Goal: Transaction & Acquisition: Purchase product/service

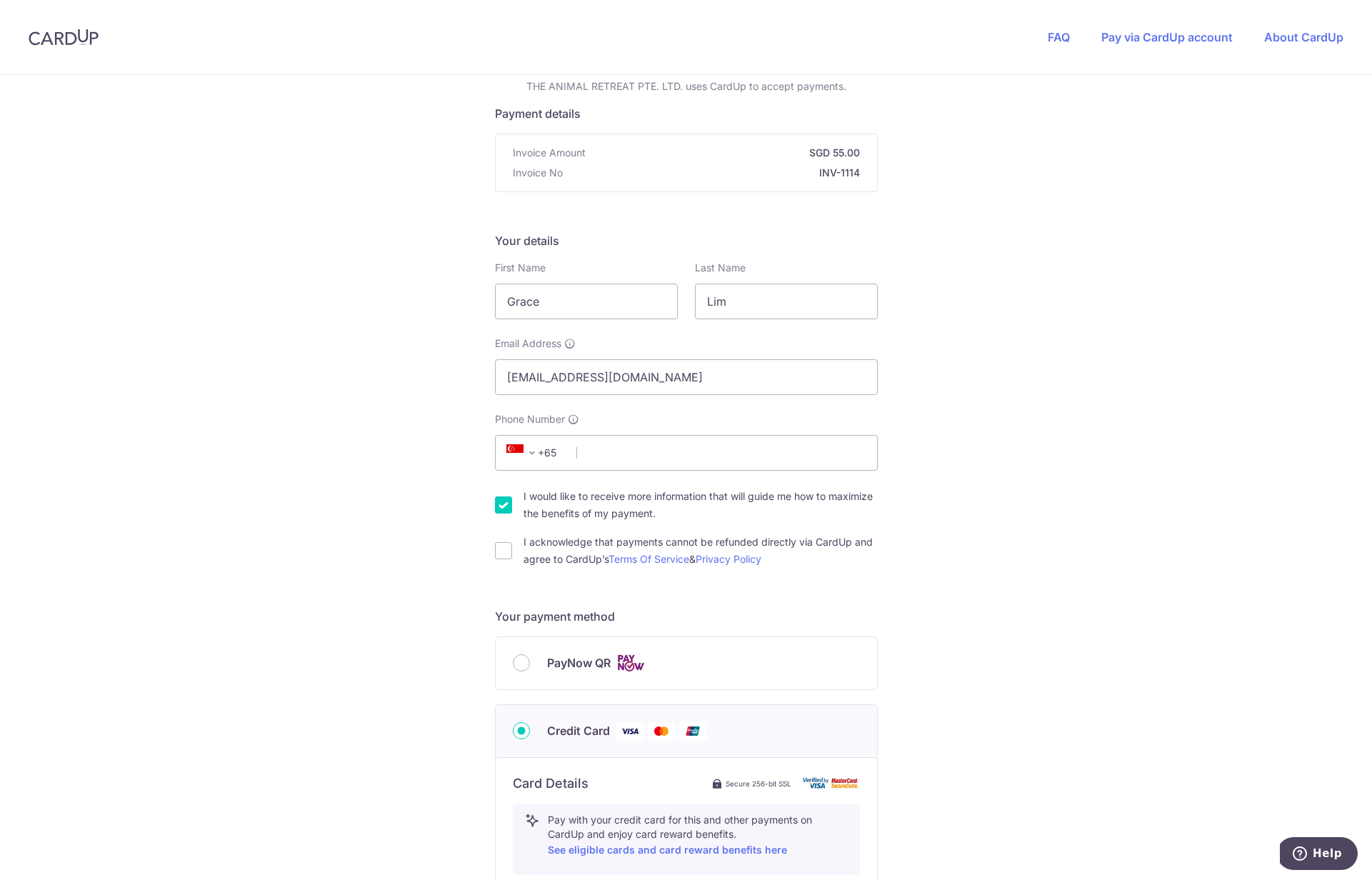
scroll to position [96, 0]
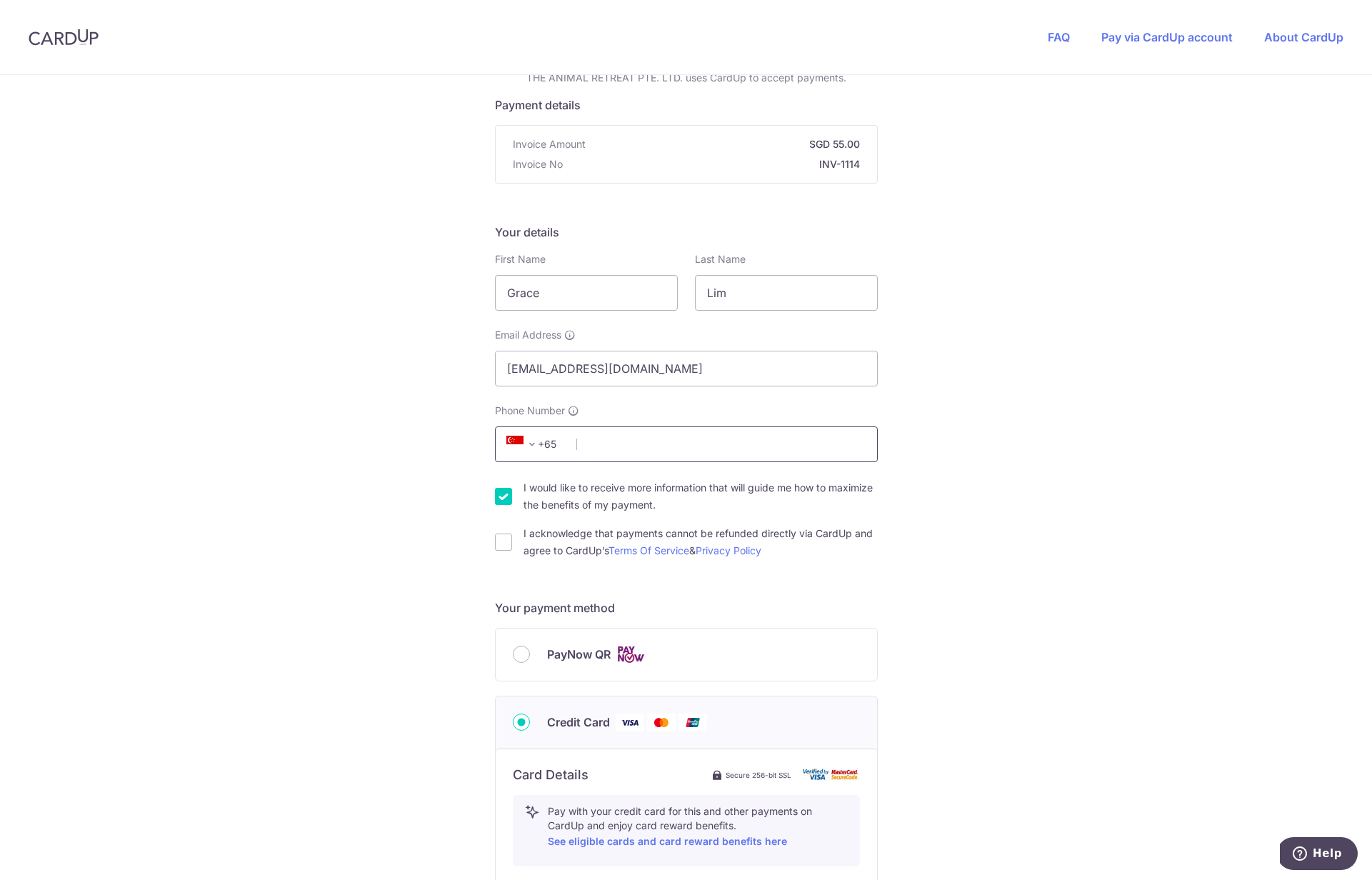
click at [630, 444] on input "Phone Number" at bounding box center [686, 444] width 383 height 36
type input "81638533"
type input "391037"
type input "[STREET_ADDRESS]"
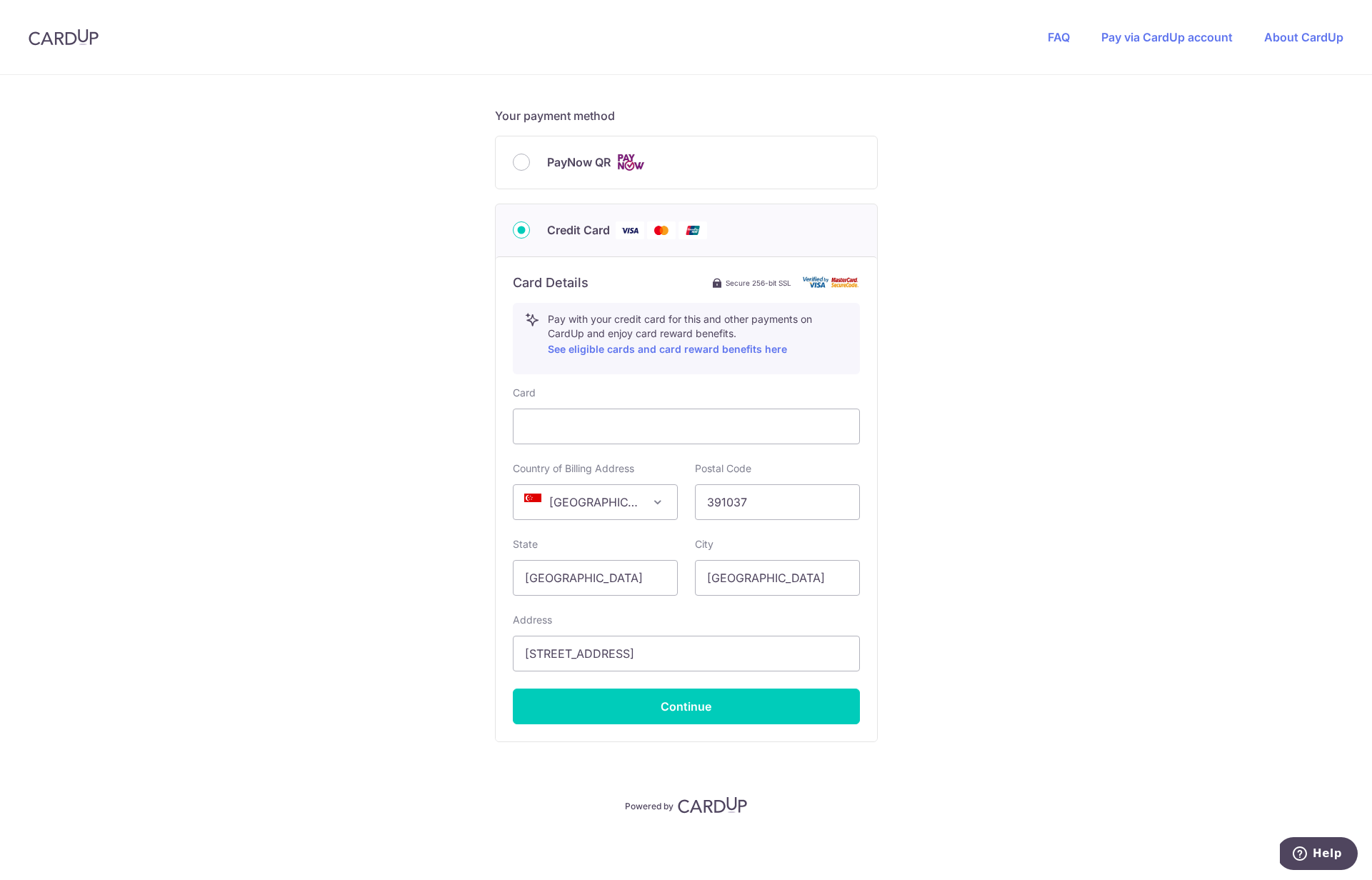
click at [554, 161] on span "PayNow QR" at bounding box center [579, 162] width 64 height 18
click at [530, 161] on input "PayNow QR" at bounding box center [521, 162] width 18 height 18
radio input "true"
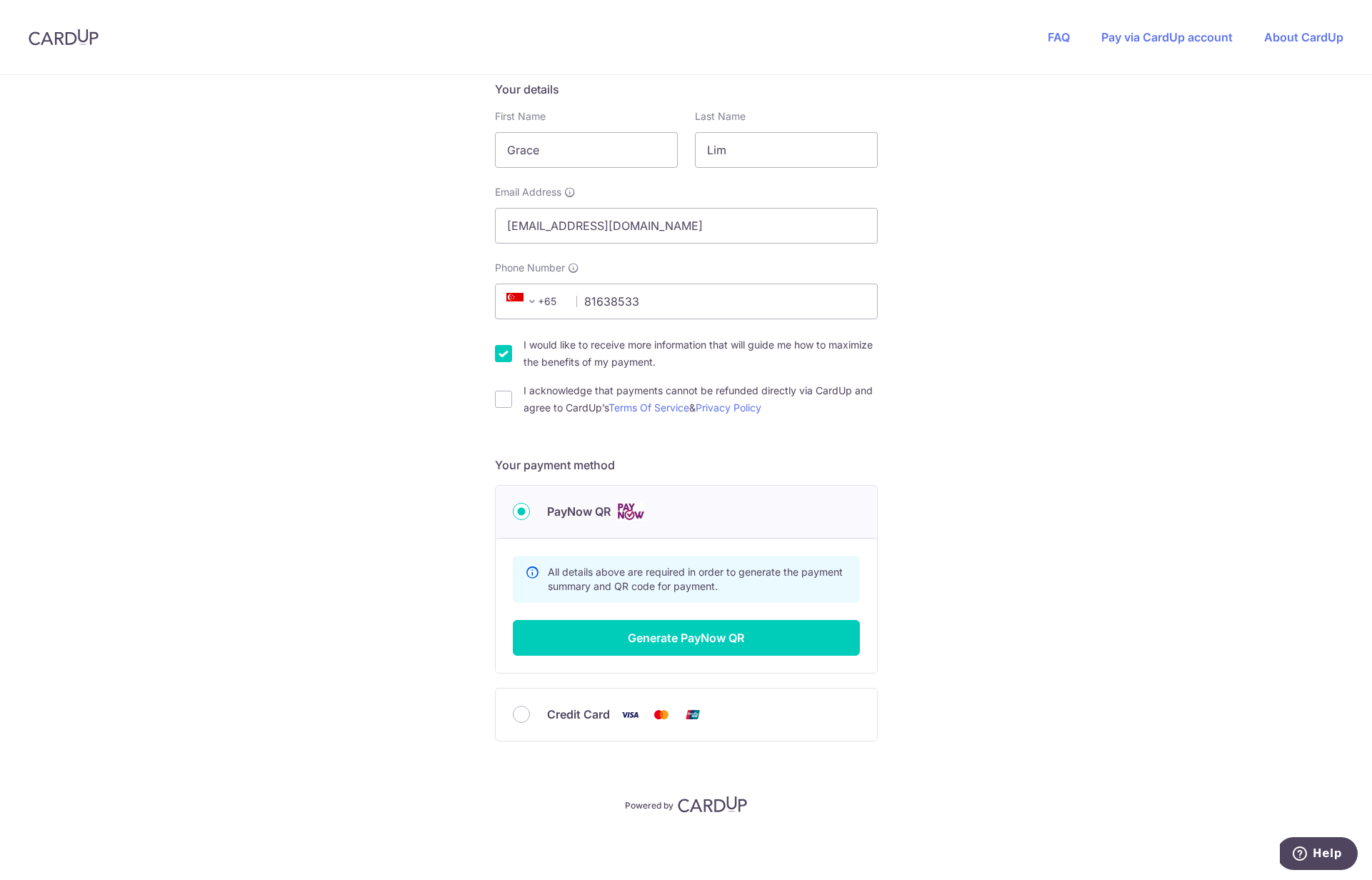
scroll to position [238, 0]
click at [523, 352] on label "I would like to receive more information that will guide me how to maximize the…" at bounding box center [700, 354] width 354 height 34
click at [512, 352] on input "I would like to receive more information that will guide me how to maximize the…" at bounding box center [504, 355] width 18 height 18
checkbox input "false"
click at [505, 404] on input "I acknowledge that payments cannot be refunded directly via CardUp and agree to…" at bounding box center [504, 400] width 18 height 18
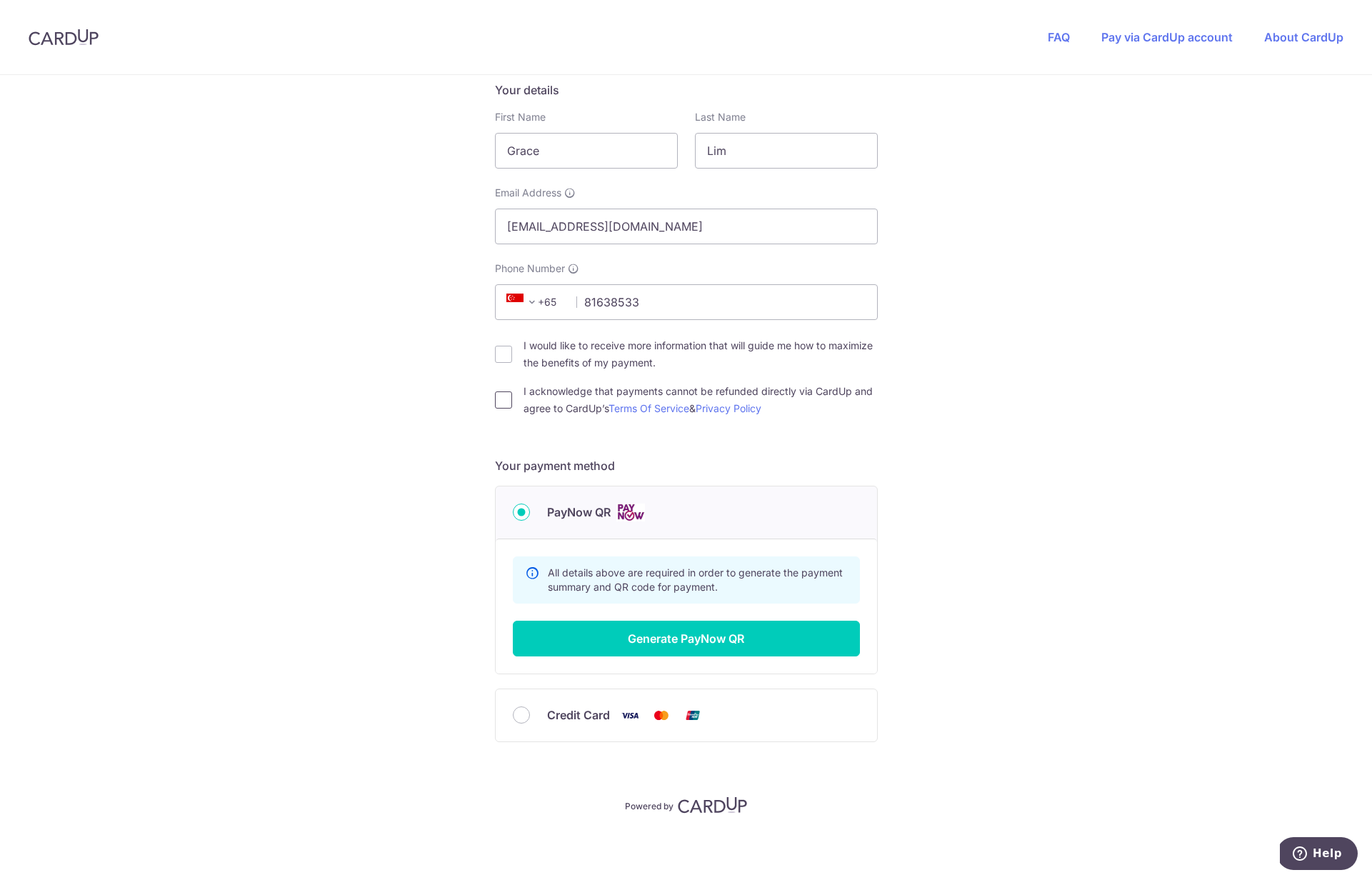
checkbox input "true"
click at [667, 638] on button "Generate PayNow QR" at bounding box center [686, 638] width 347 height 36
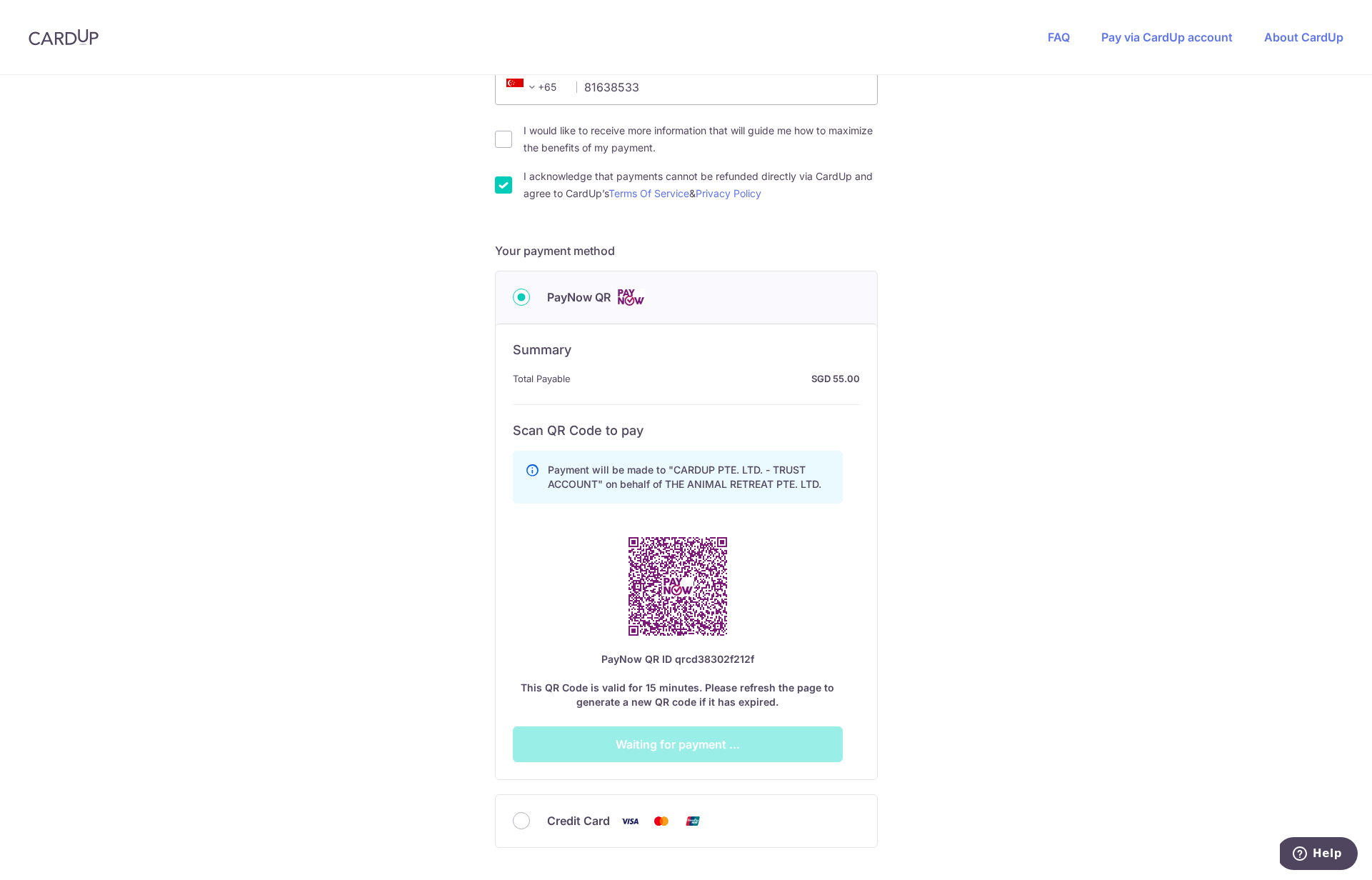
scroll to position [558, 0]
